Goal: Task Accomplishment & Management: Complete application form

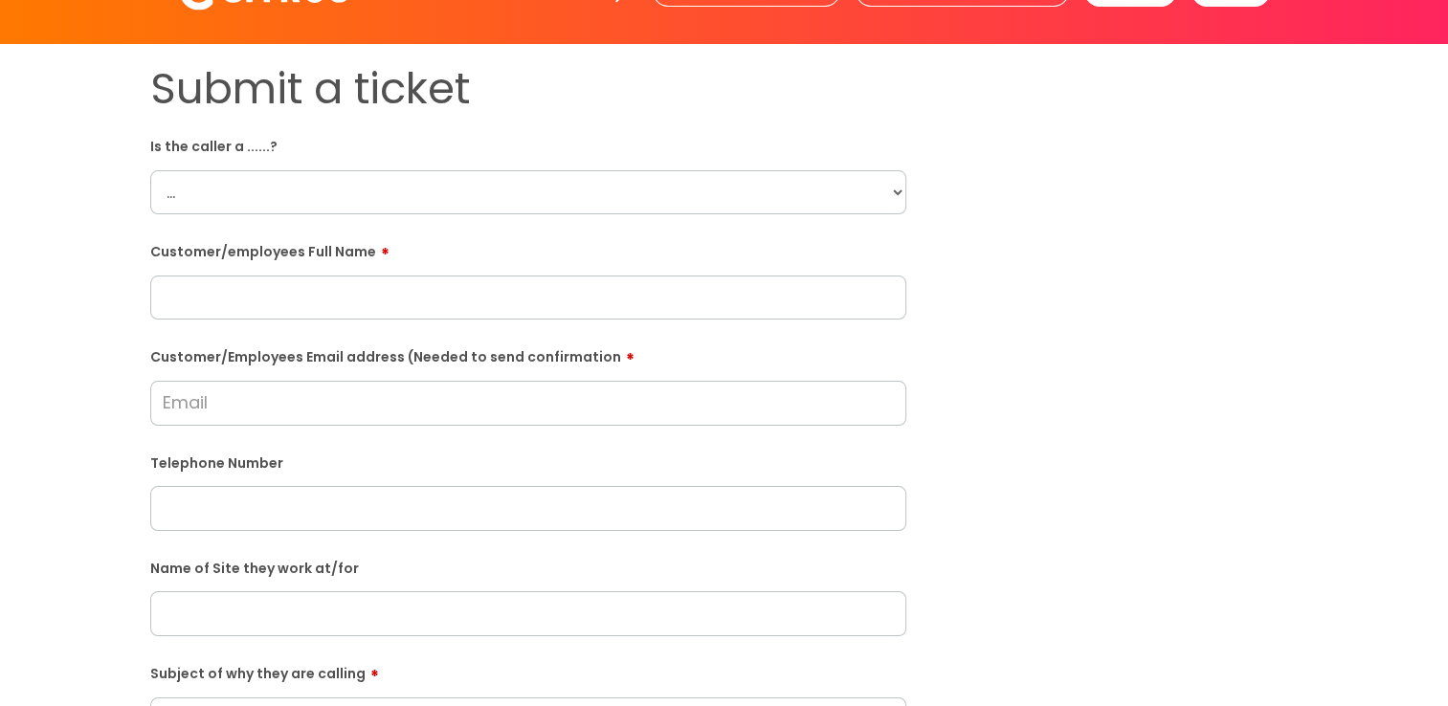
scroll to position [96, 0]
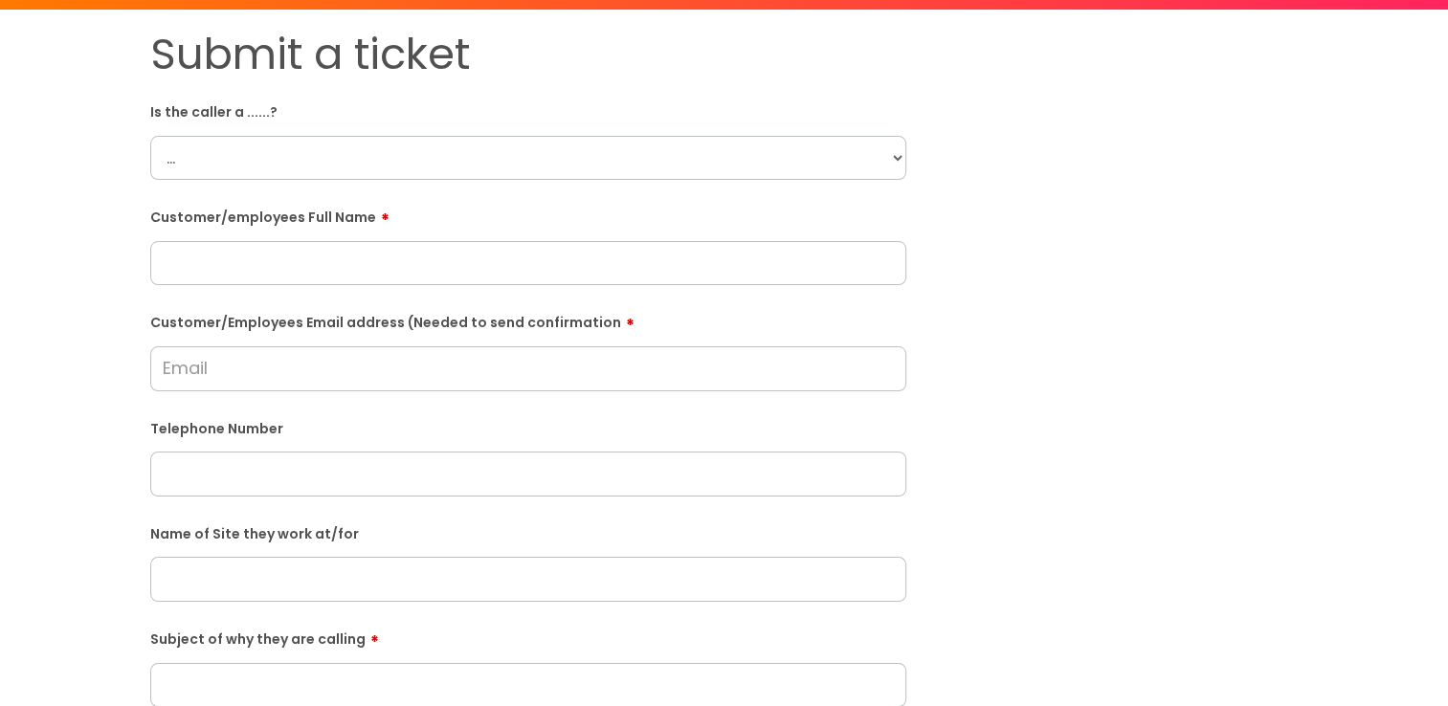
click at [318, 589] on input "text" at bounding box center [528, 579] width 756 height 44
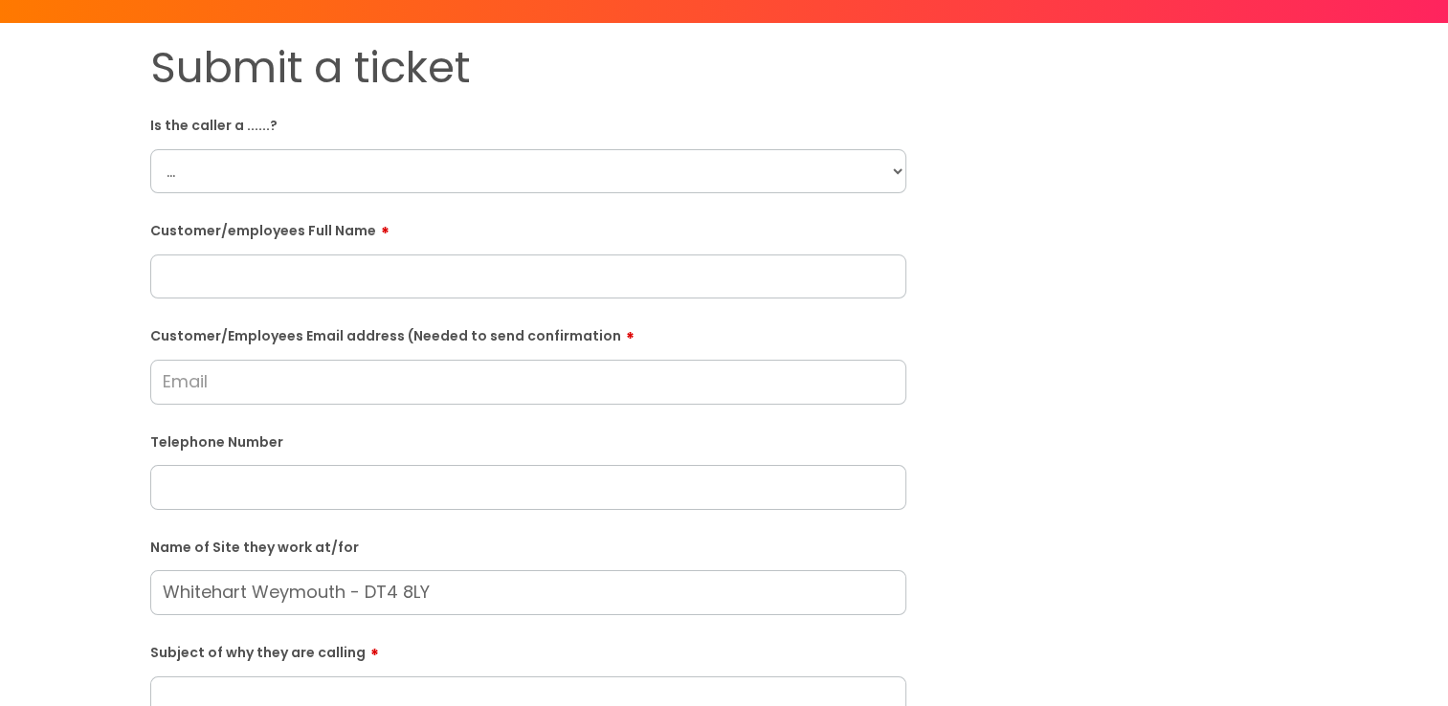
scroll to position [0, 0]
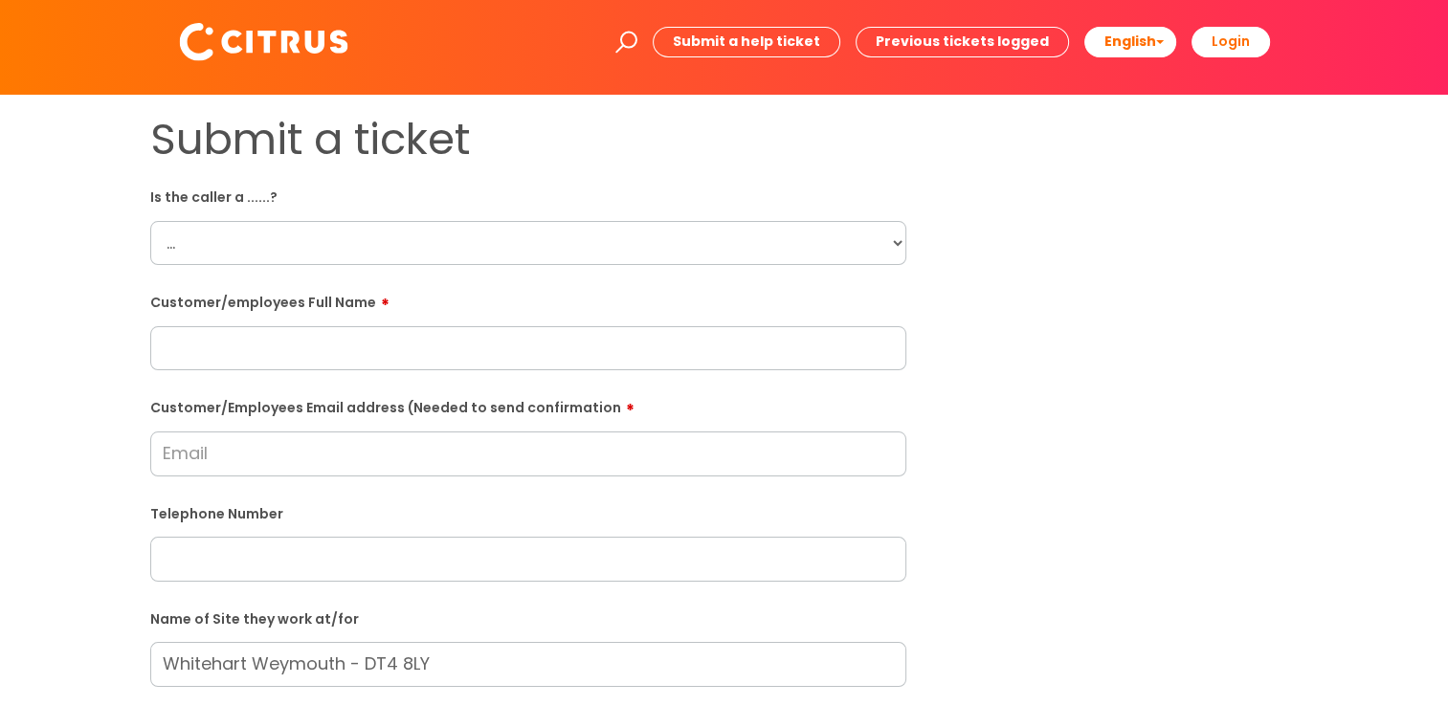
type input "Whitehart Weymouth - DT4 8LY"
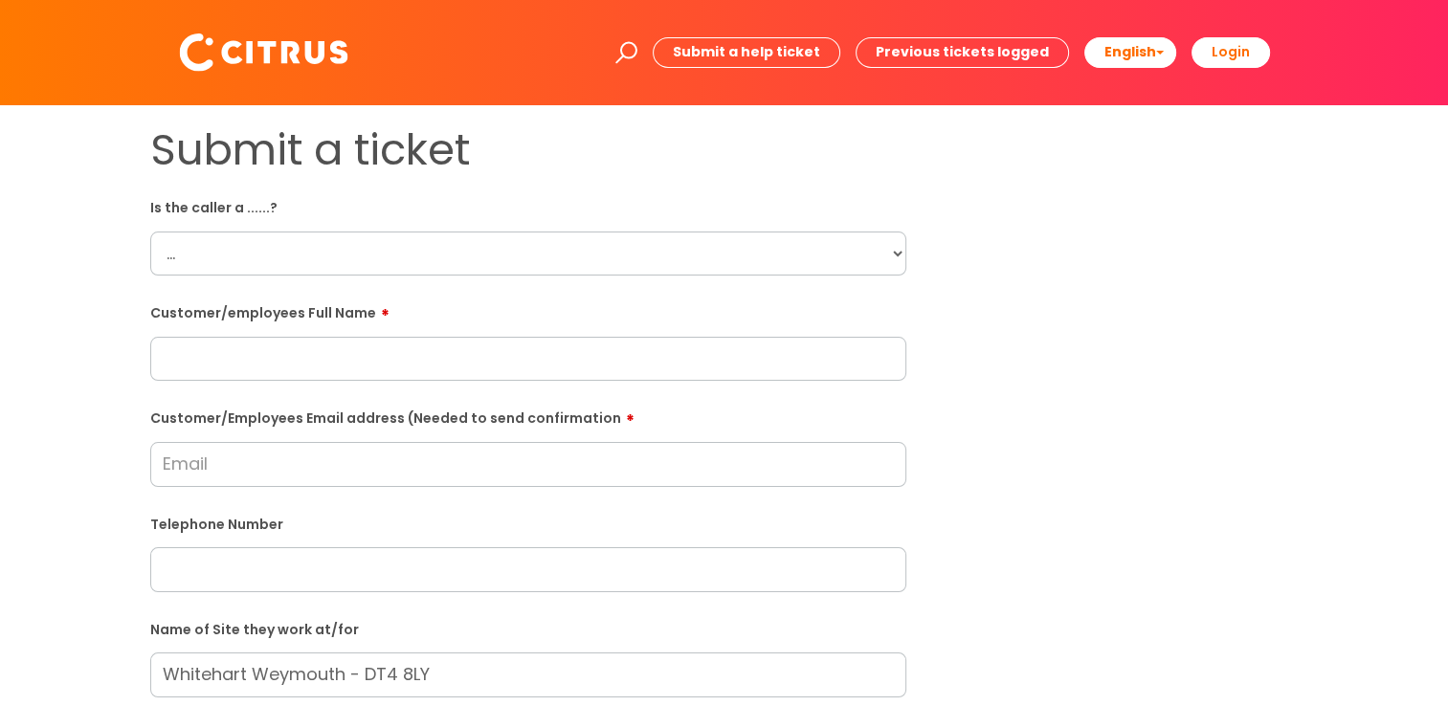
click at [320, 175] on h1 "Submit a ticket" at bounding box center [528, 150] width 756 height 52
click at [325, 242] on select "... Citrus Customer Citrus Employee Contractor Supplier" at bounding box center [528, 254] width 756 height 44
select select "Citrus Customer"
click at [150, 232] on select "... Citrus Customer Citrus Employee Contractor Supplier" at bounding box center [528, 254] width 756 height 44
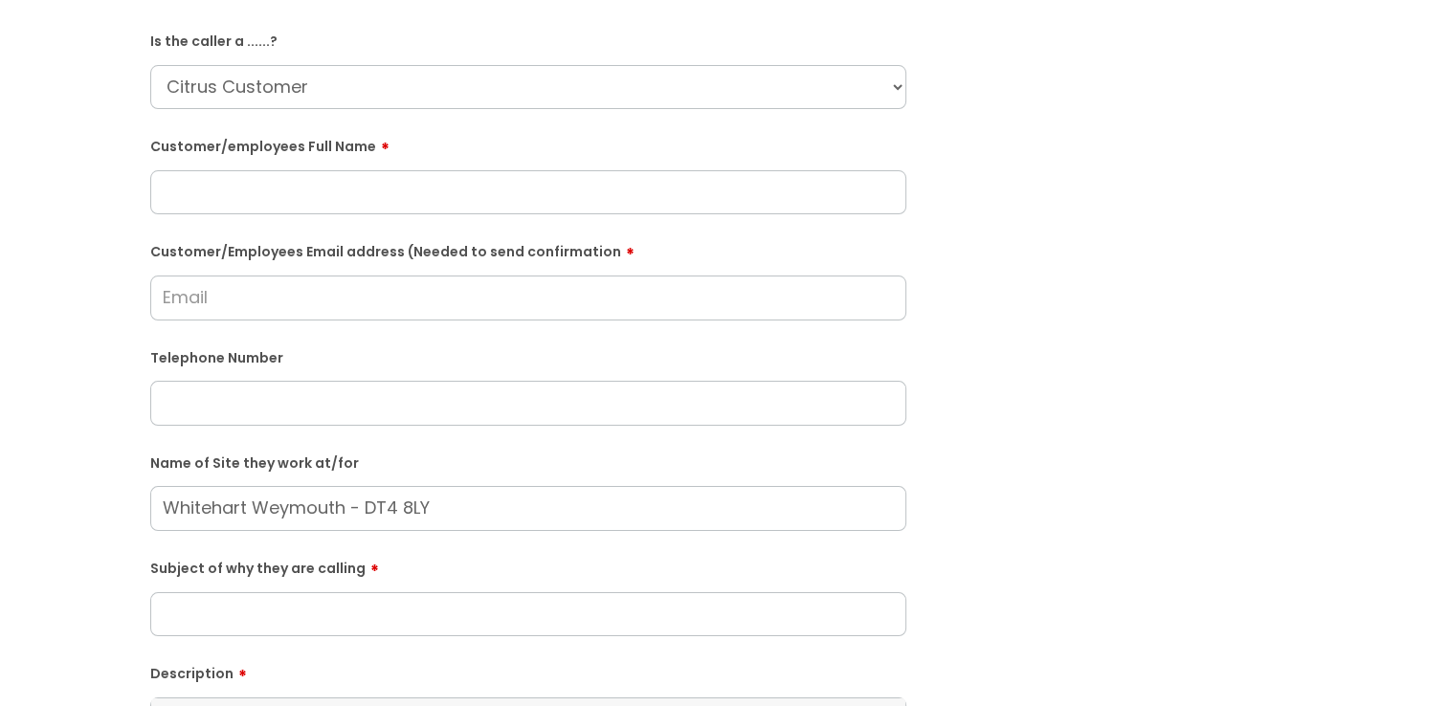
scroll to position [191, 0]
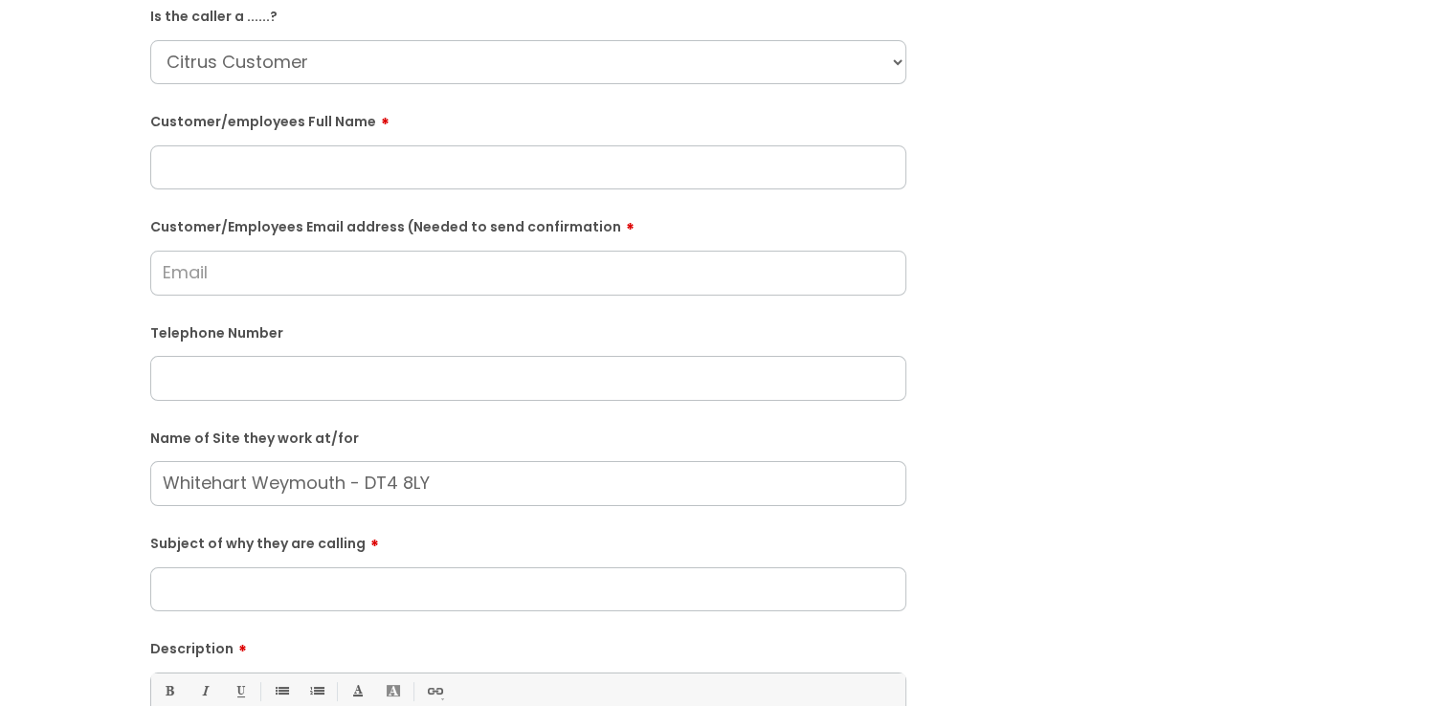
click at [249, 179] on input "text" at bounding box center [528, 168] width 756 height 44
type input "Rebecca"
click at [1038, 233] on div "Submit a ticket Is the caller a ......? ... Citrus Customer Citrus Employee Con…" at bounding box center [724, 484] width 1177 height 1102
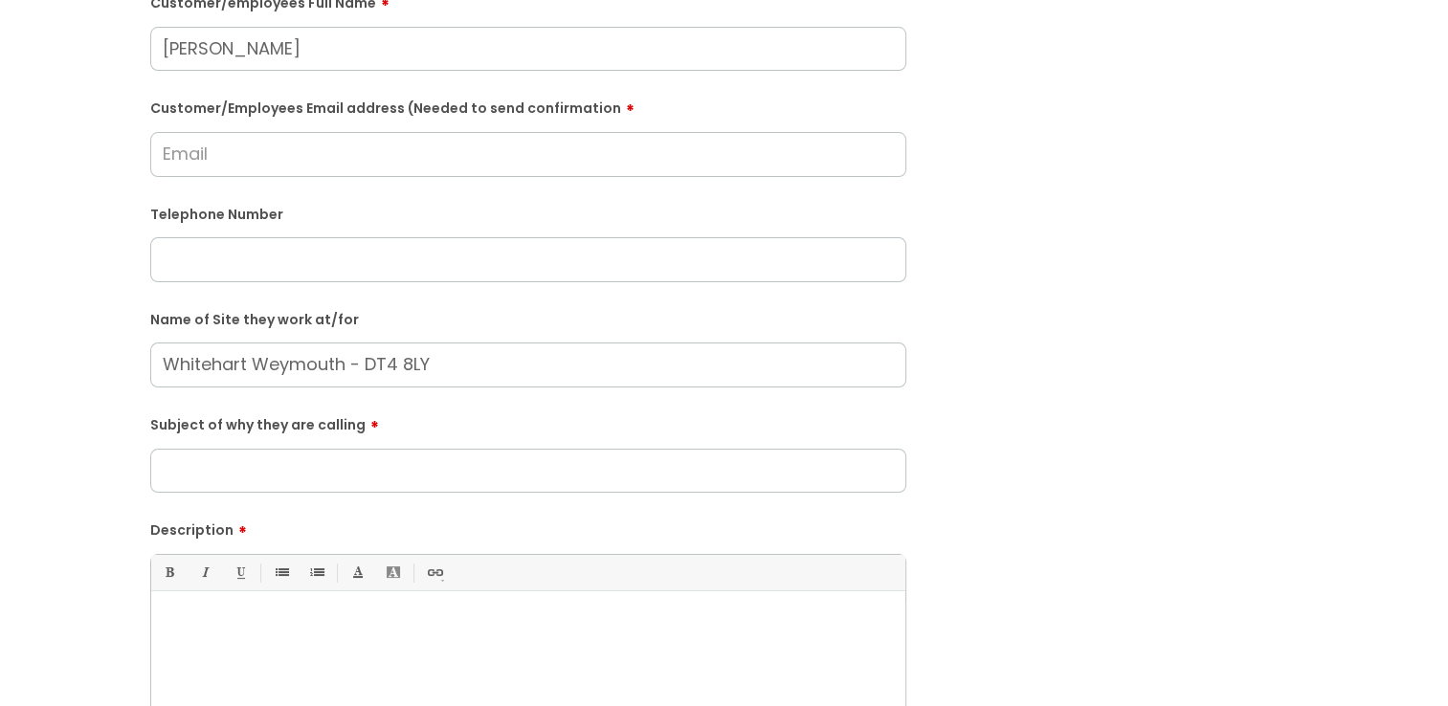
scroll to position [479, 0]
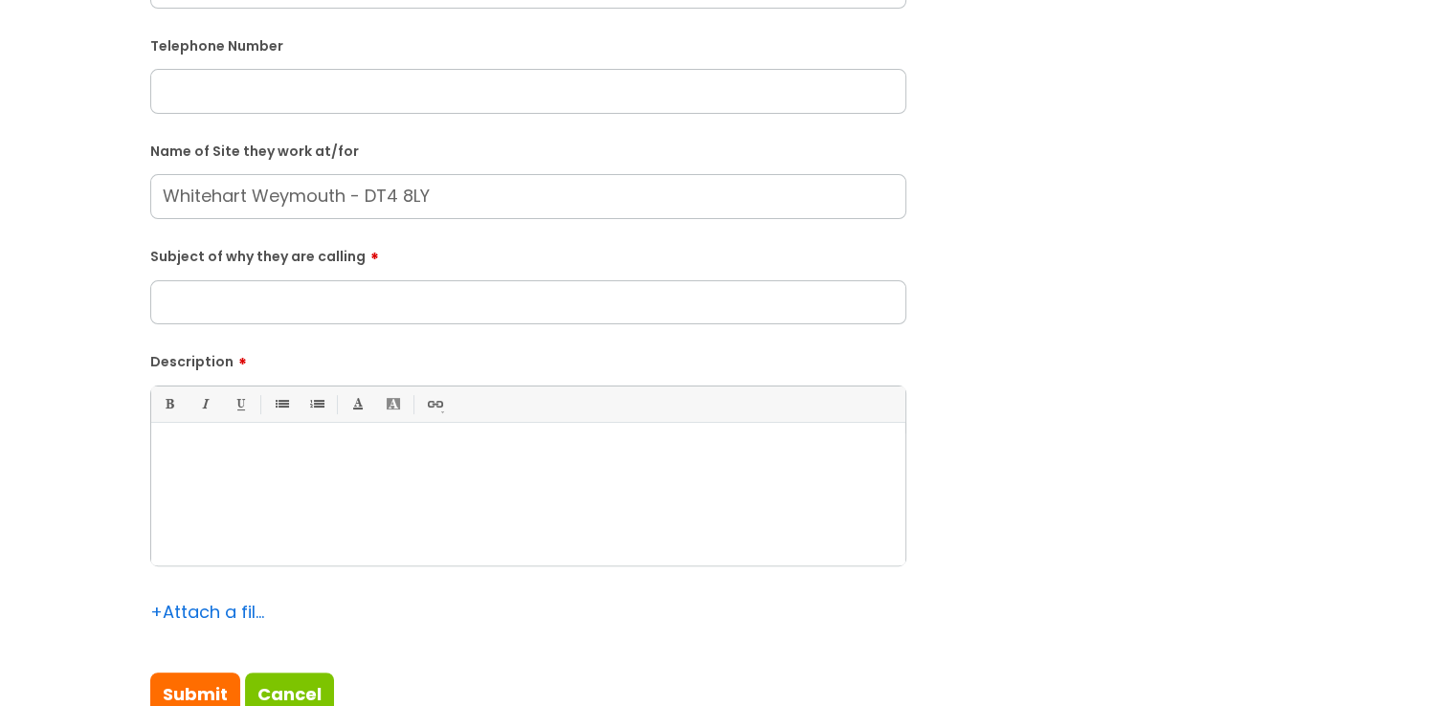
click at [494, 315] on input "Subject of why they are calling" at bounding box center [528, 302] width 756 height 44
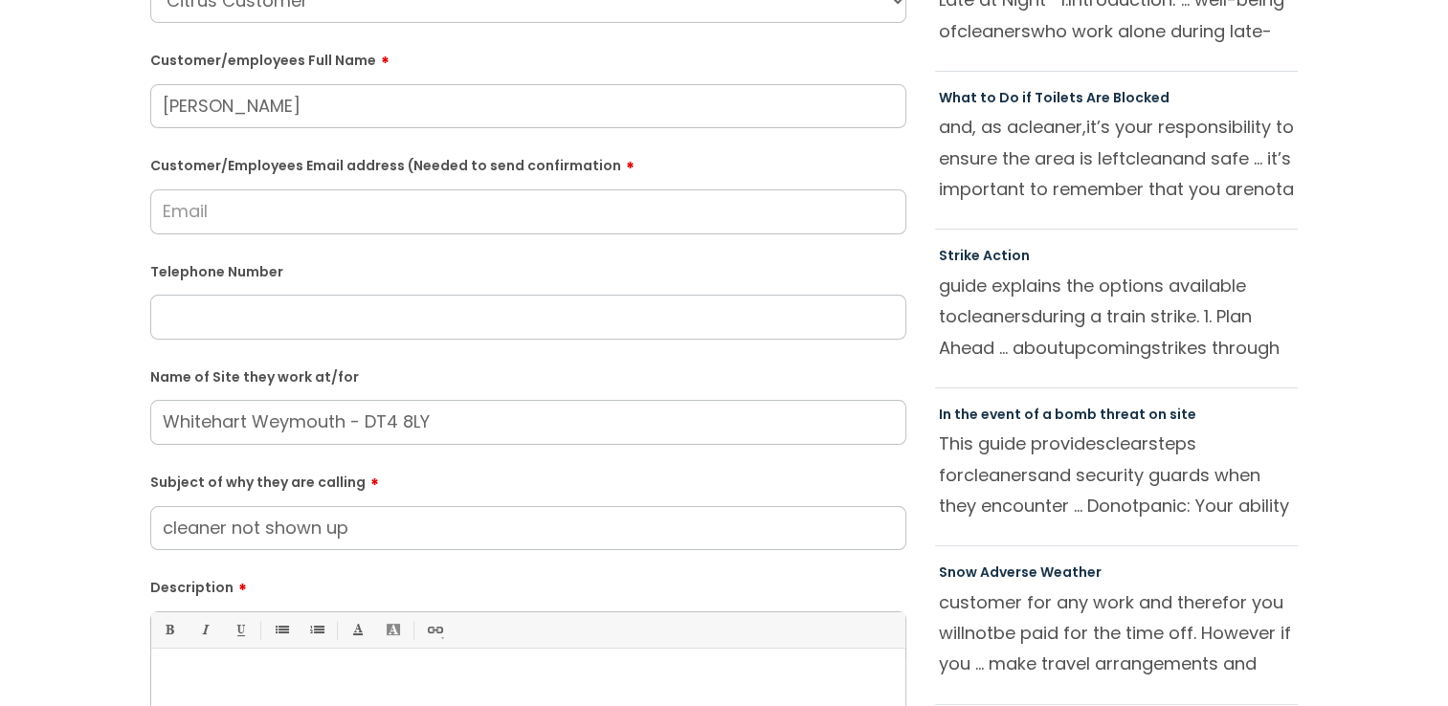
scroll to position [287, 0]
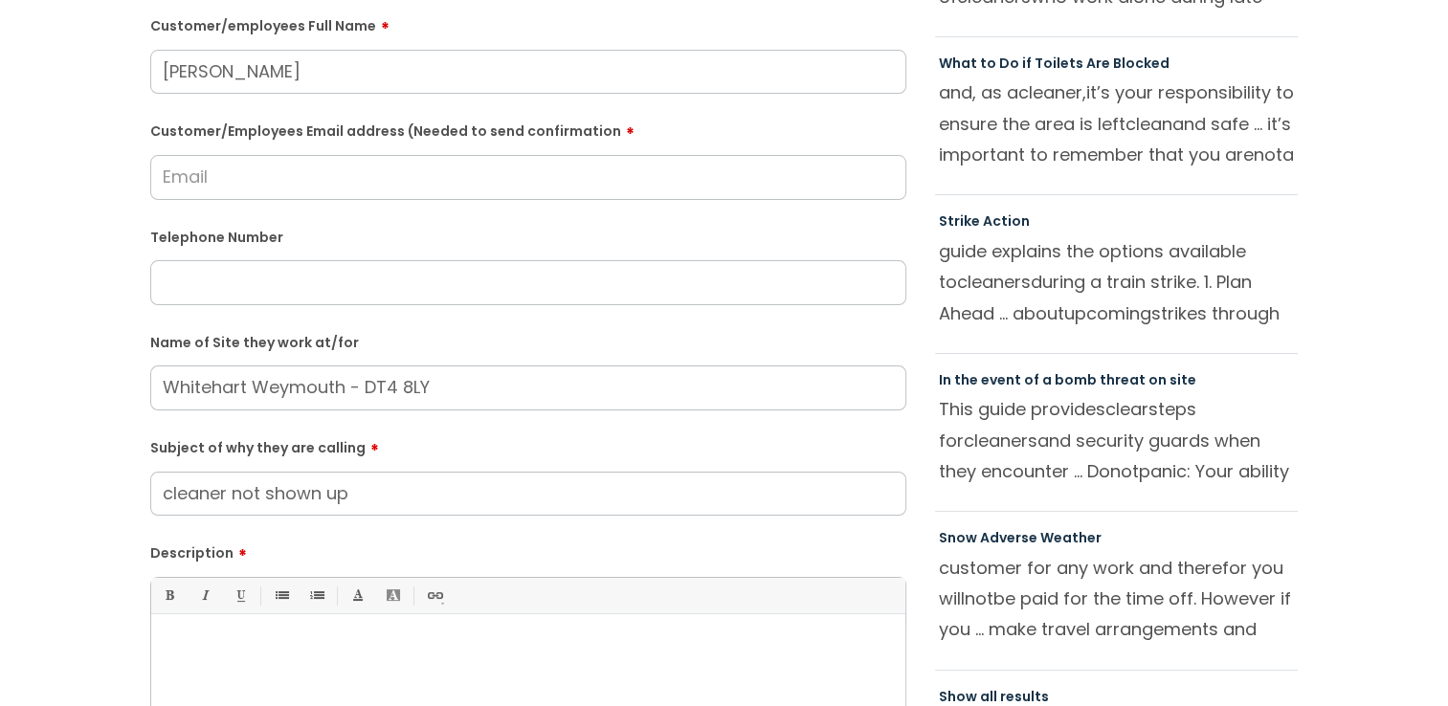
click at [167, 495] on input "cleaner not shown up" at bounding box center [528, 494] width 756 height 44
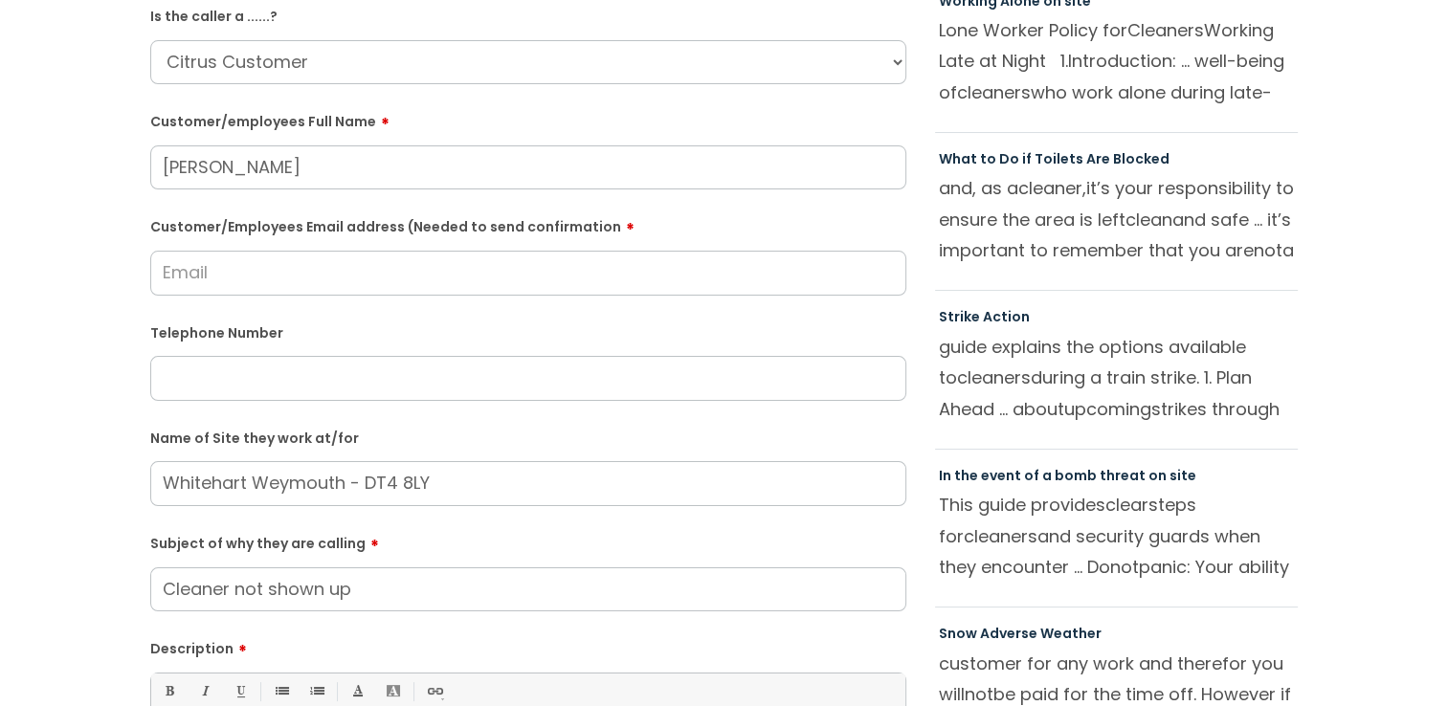
type input "Cleaner not shown up"
click at [263, 389] on input "text" at bounding box center [528, 378] width 756 height 44
paste input "02086696849"
type input "02086696849"
click at [264, 269] on input "Customer/Employees Email address (Needed to send confirmation" at bounding box center [528, 273] width 756 height 44
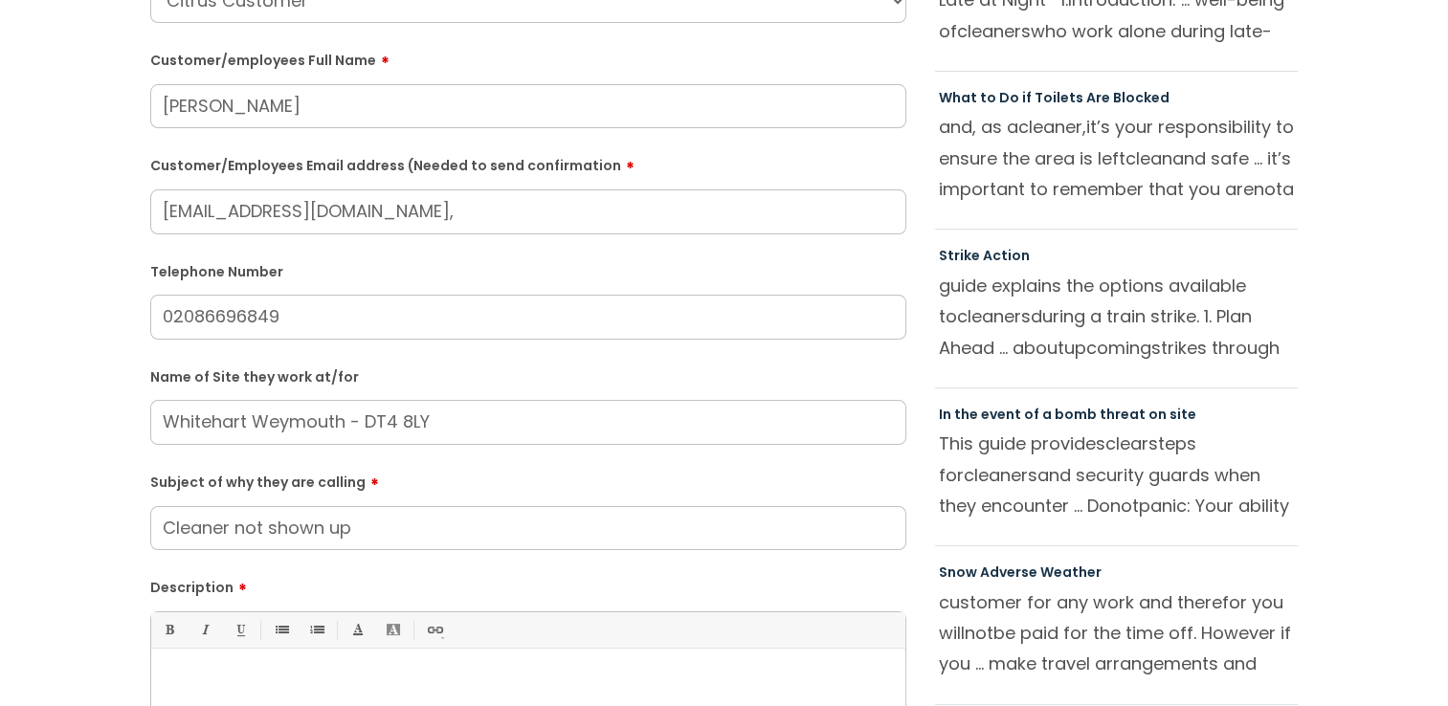
scroll to position [287, 0]
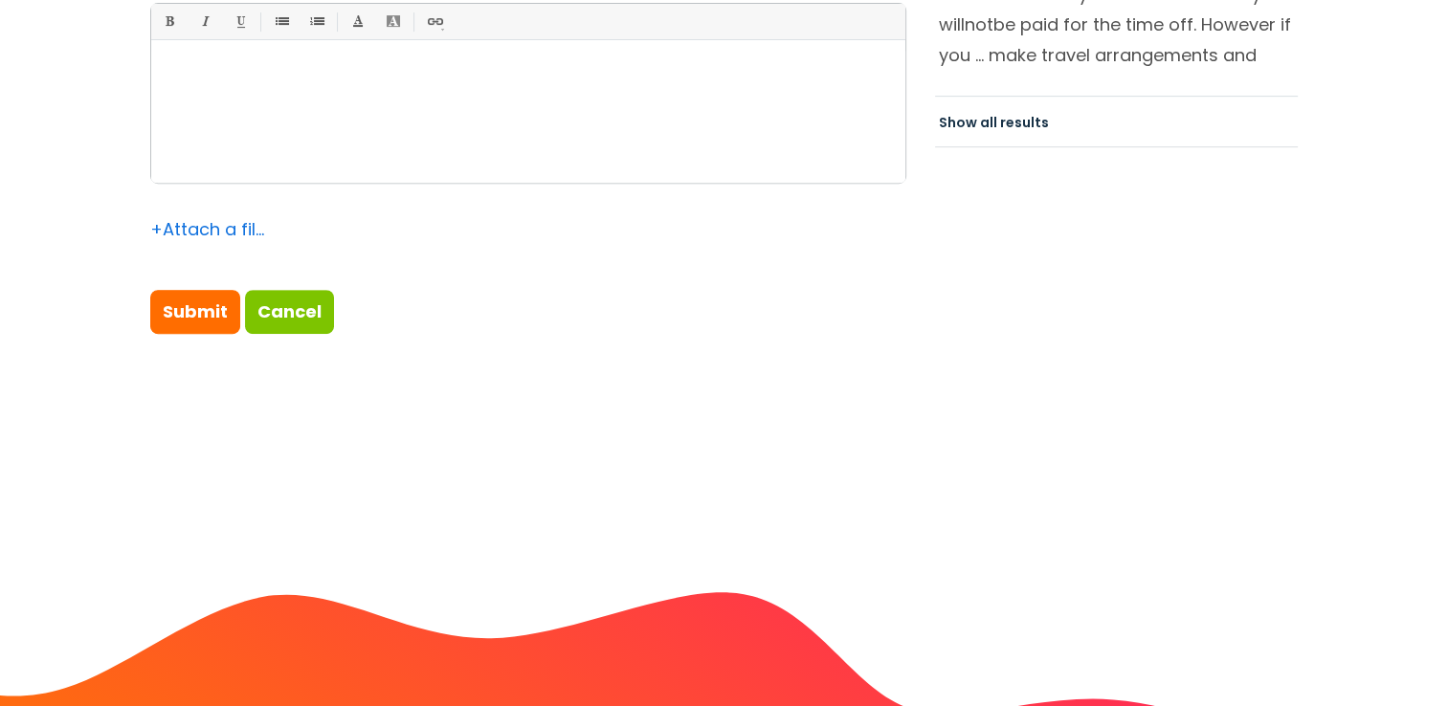
type input "declined@declined.com"
drag, startPoint x: 412, startPoint y: 176, endPoint x: 408, endPoint y: 161, distance: 15.8
click at [414, 174] on div at bounding box center [528, 117] width 754 height 132
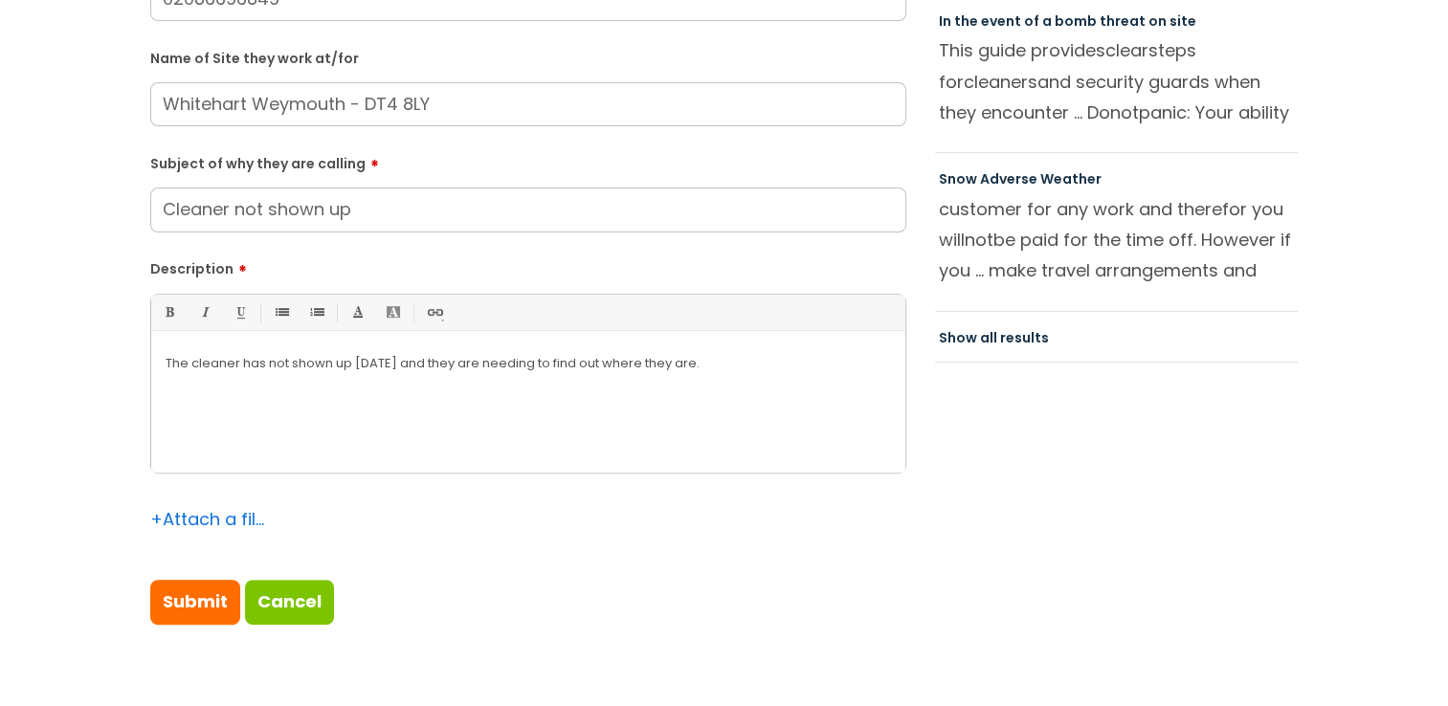
scroll to position [840, 0]
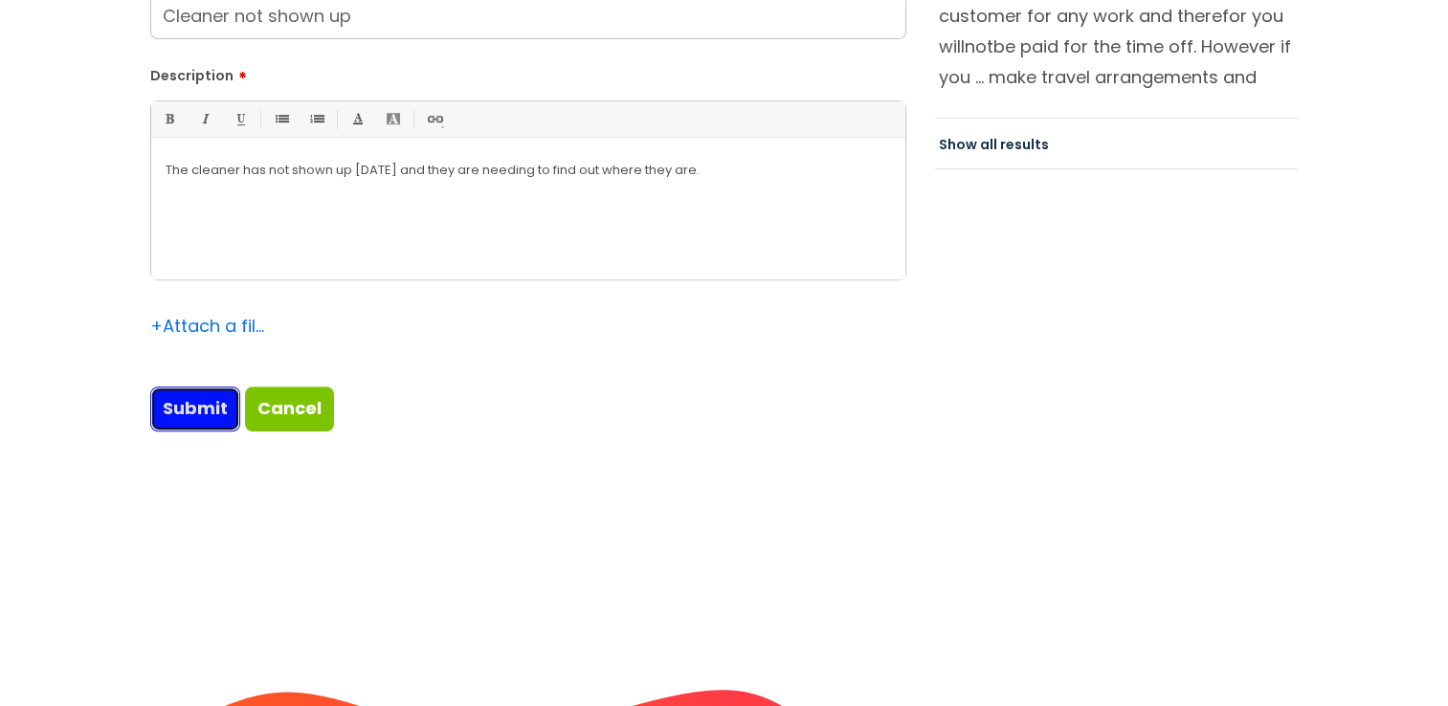
click at [168, 389] on input "Submit" at bounding box center [195, 409] width 90 height 44
type input "Please Wait..."
